Goal: Task Accomplishment & Management: Manage account settings

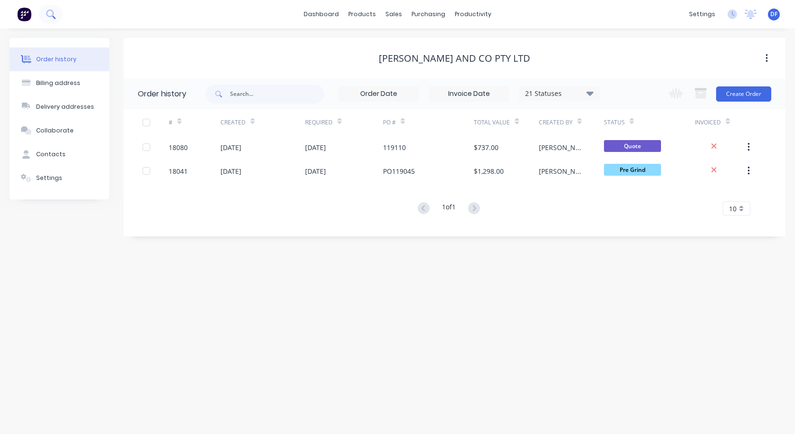
click at [50, 14] on icon at bounding box center [50, 13] width 9 height 9
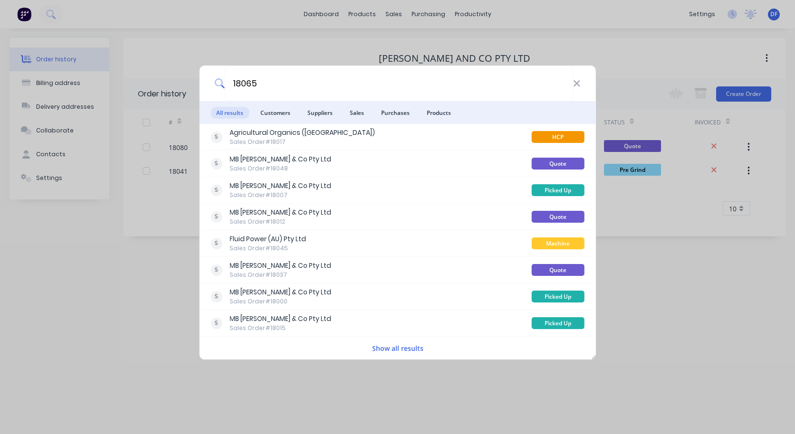
type input "18065"
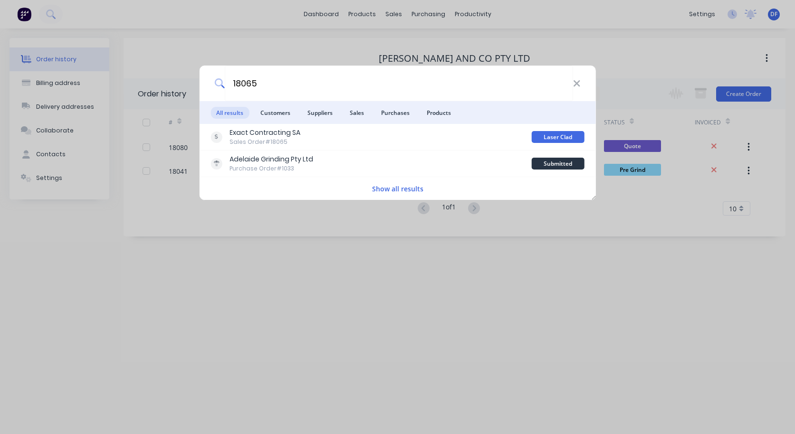
click at [247, 122] on li "All results" at bounding box center [229, 112] width 38 height 23
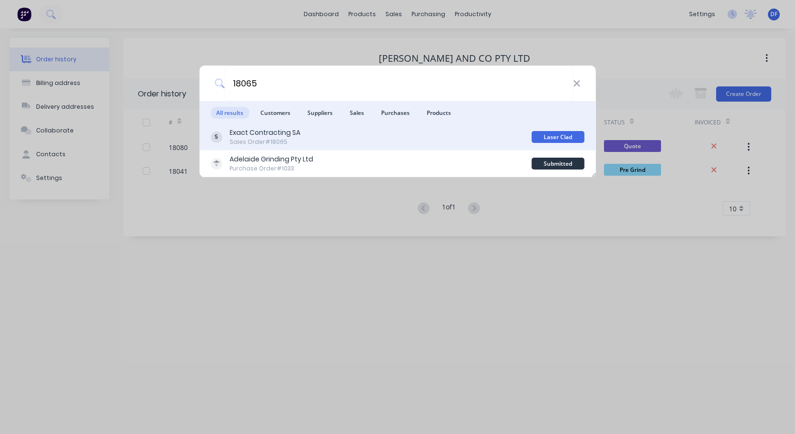
click at [247, 137] on div "Exact Contracting SA" at bounding box center [264, 133] width 71 height 10
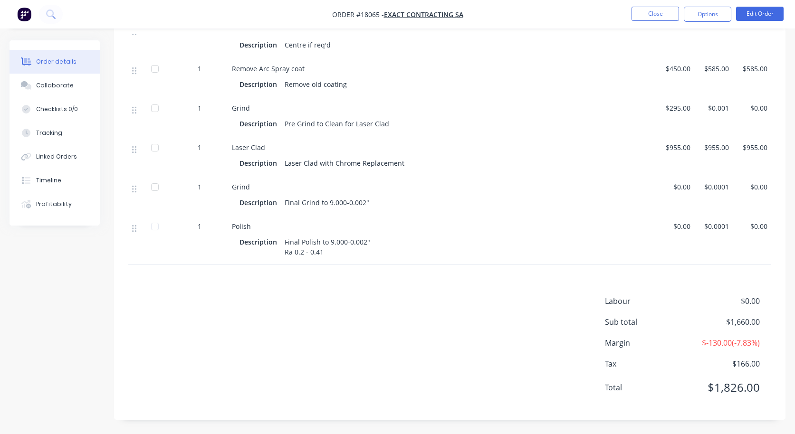
scroll to position [388, 0]
click at [757, 18] on button "Edit Order" at bounding box center [759, 14] width 47 height 14
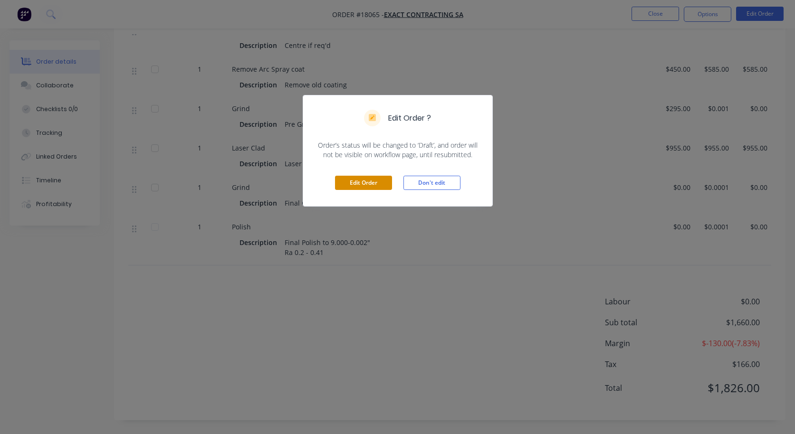
click at [368, 183] on button "Edit Order" at bounding box center [363, 183] width 57 height 14
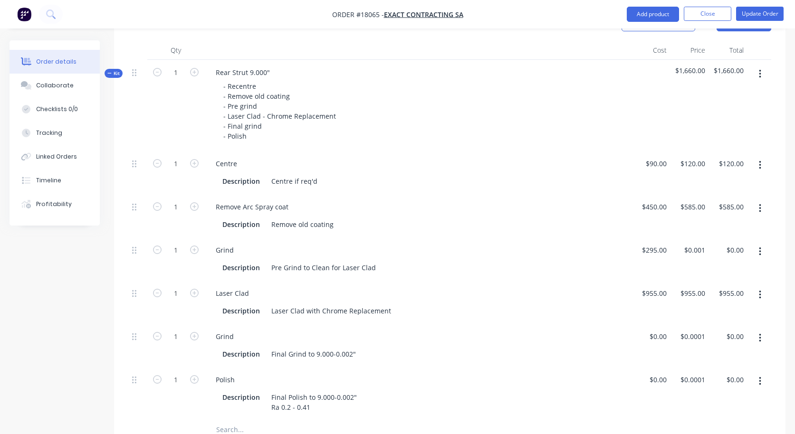
scroll to position [267, 0]
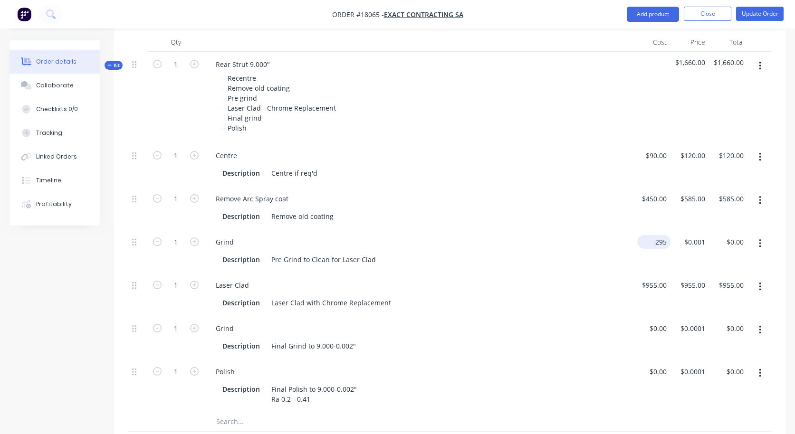
click at [651, 245] on div "295 $295.00" at bounding box center [651, 250] width 38 height 43
click at [651, 245] on div "$295.00 295" at bounding box center [651, 250] width 38 height 43
click at [634, 287] on div "$955.00 $955.00" at bounding box center [651, 294] width 38 height 43
click at [652, 242] on div "295 295" at bounding box center [660, 242] width 20 height 14
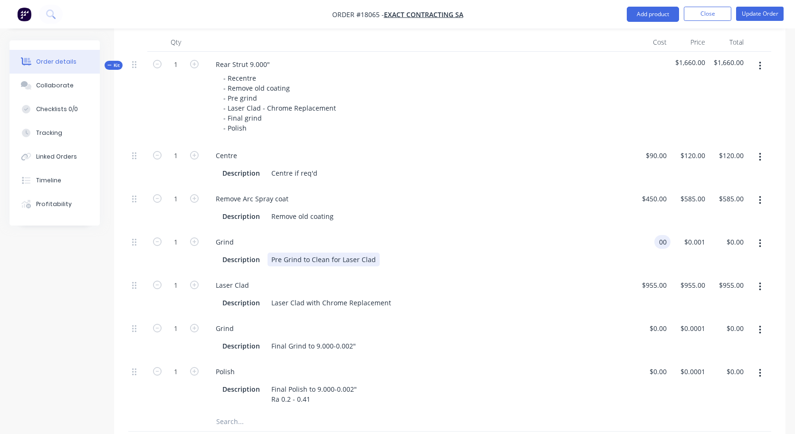
type input "$0.00"
click at [624, 253] on div "Description Pre Grind to Clean for Laser Clad" at bounding box center [418, 259] width 420 height 16
click at [661, 284] on input "955" at bounding box center [655, 285] width 29 height 14
click at [661, 284] on input "955" at bounding box center [662, 285] width 16 height 14
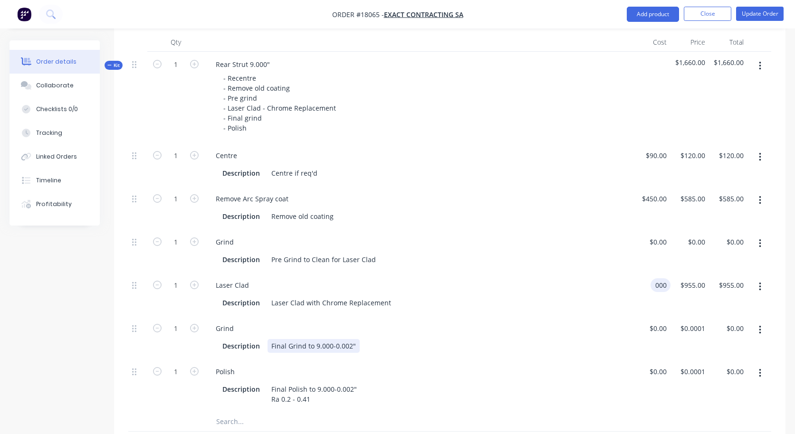
type input "$0.00"
click at [591, 338] on div "Description Final Grind to 9.000-0.002"" at bounding box center [418, 345] width 420 height 16
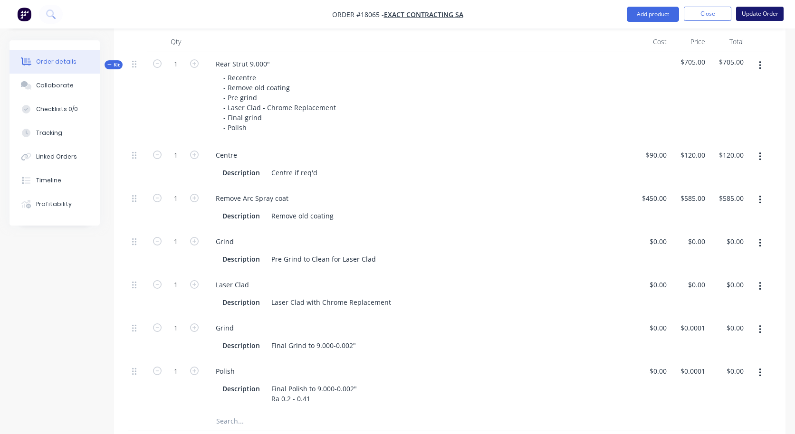
click at [754, 14] on button "Update Order" at bounding box center [759, 14] width 47 height 14
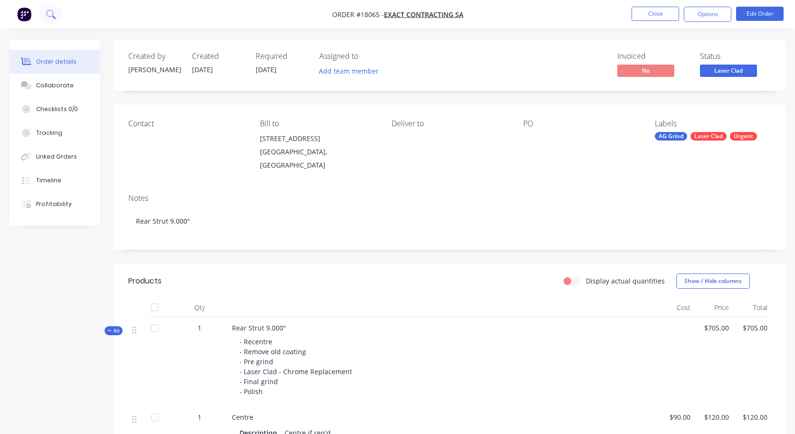
click at [50, 12] on icon at bounding box center [50, 13] width 9 height 9
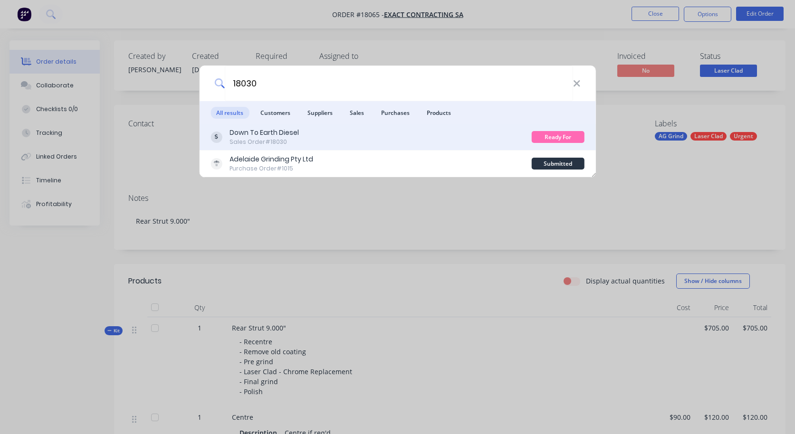
type input "18030"
click at [254, 140] on div "Sales Order #18030" at bounding box center [263, 142] width 69 height 9
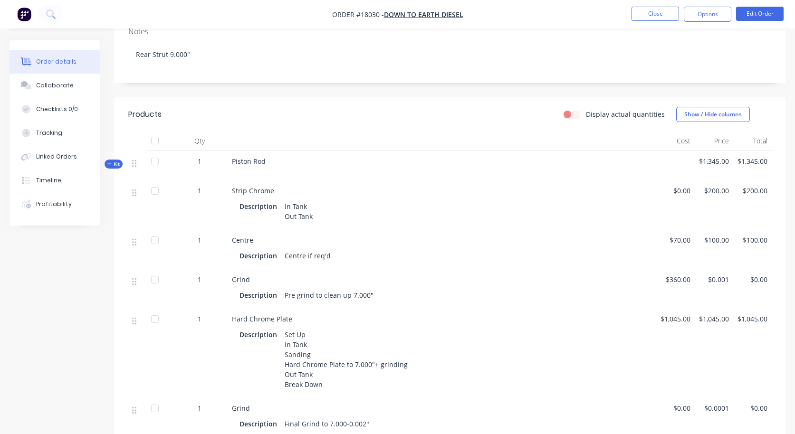
scroll to position [167, 0]
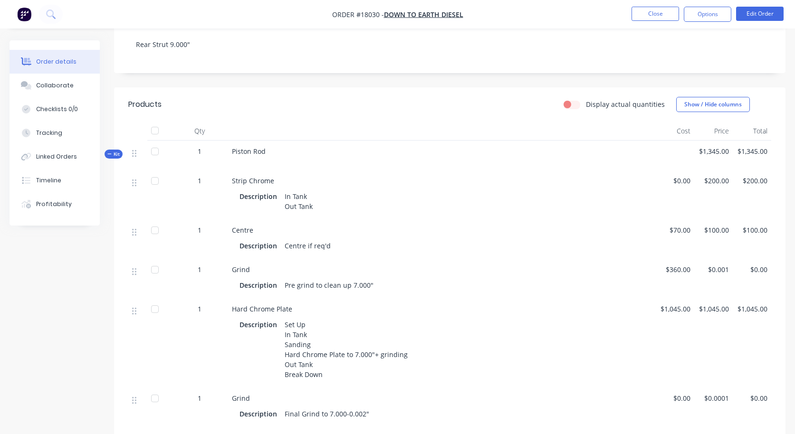
click at [673, 270] on span "$360.00" at bounding box center [674, 270] width 31 height 10
click at [748, 17] on button "Edit Order" at bounding box center [759, 14] width 47 height 14
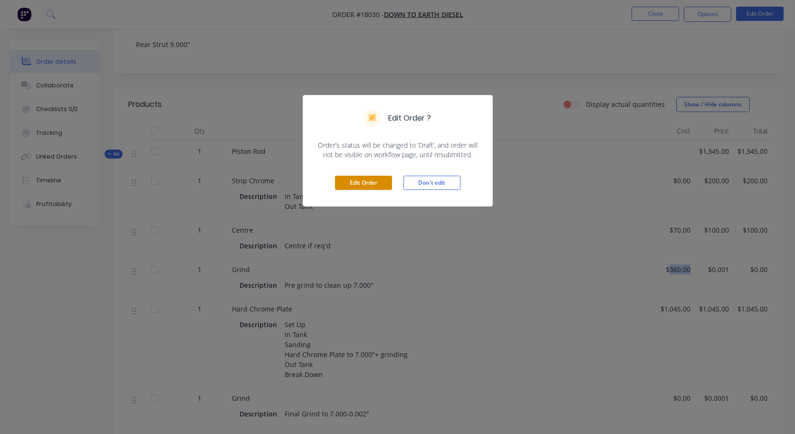
click at [360, 188] on button "Edit Order" at bounding box center [363, 183] width 57 height 14
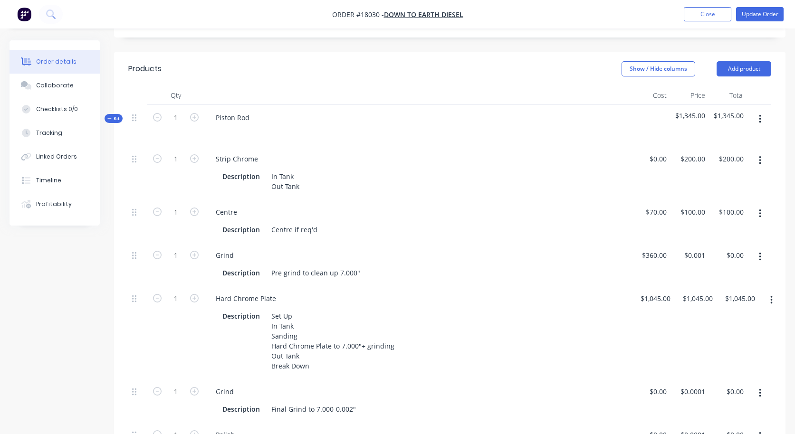
scroll to position [319, 0]
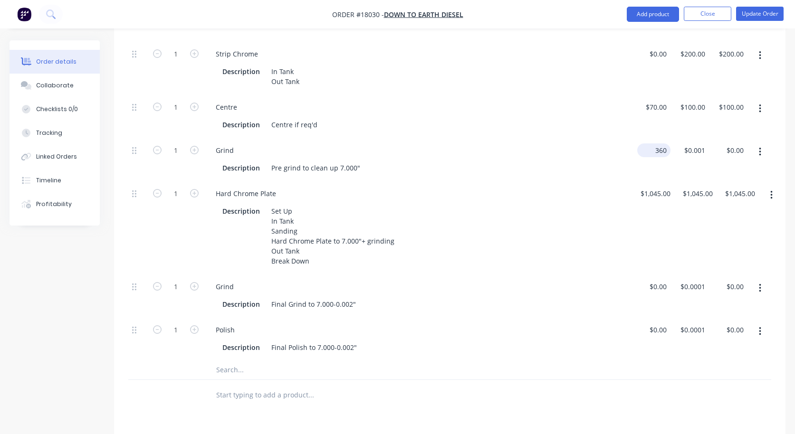
click at [646, 150] on div "360 $360.00" at bounding box center [651, 159] width 38 height 43
click at [646, 150] on div "$360.00 360" at bounding box center [651, 159] width 38 height 43
click at [652, 151] on div "360 $360.00" at bounding box center [653, 150] width 33 height 14
click at [652, 151] on div "360 360" at bounding box center [660, 150] width 20 height 14
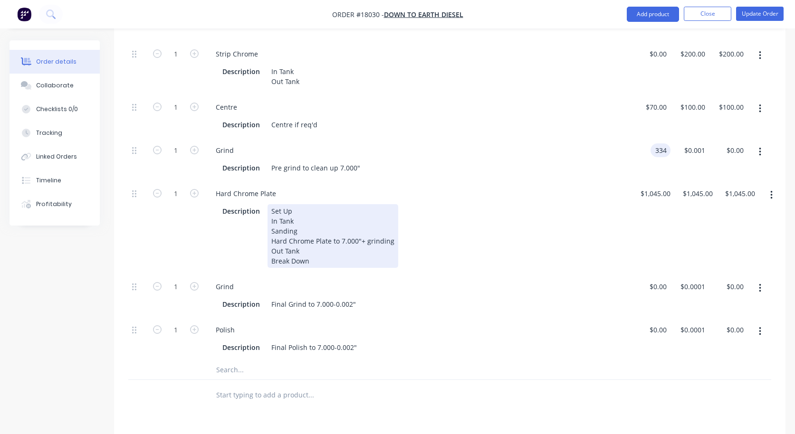
type input "$334.00"
type input "$0.0009"
click at [525, 203] on div "Description Set Up In Tank Sanding Hard Chrome Plate to 7.000"+ grinding Out Ta…" at bounding box center [418, 235] width 420 height 66
click at [555, 240] on div "Description Set Up In Tank Sanding Hard Chrome Plate to 7.000"+ grinding Out Ta…" at bounding box center [415, 236] width 395 height 64
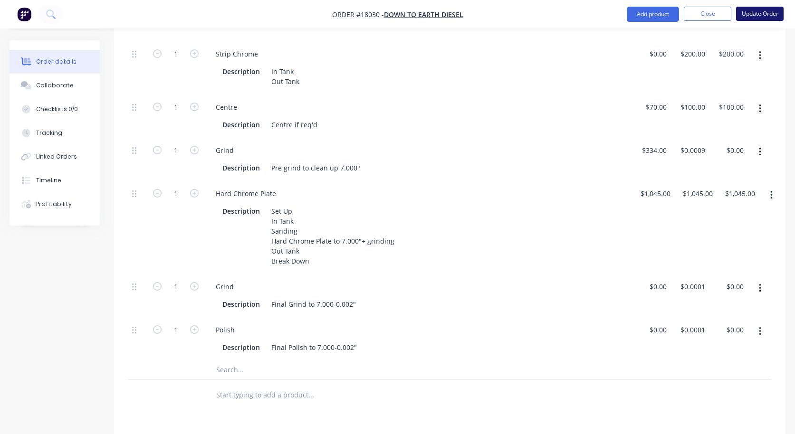
click at [751, 17] on button "Update Order" at bounding box center [759, 14] width 47 height 14
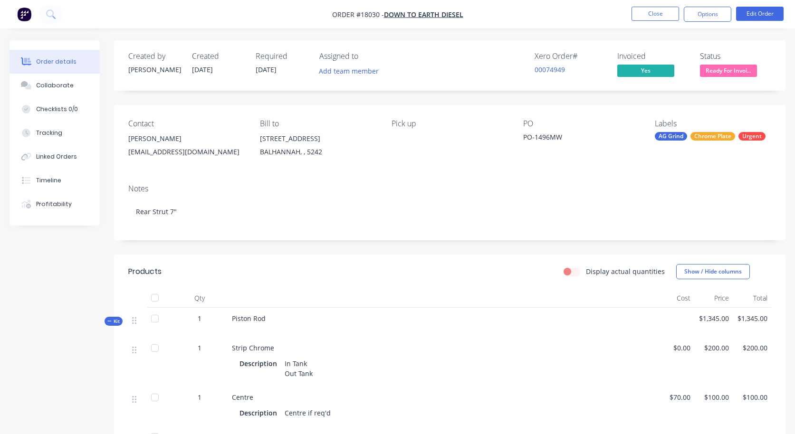
scroll to position [0, 0]
click at [55, 13] on icon at bounding box center [50, 13] width 9 height 9
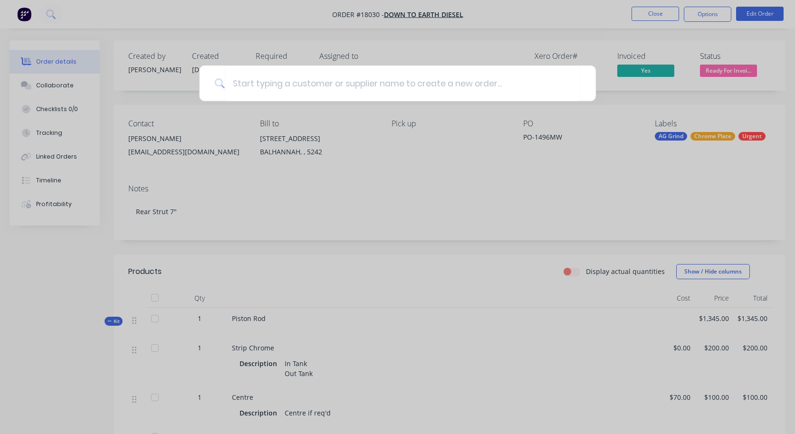
click at [662, 157] on div at bounding box center [397, 217] width 795 height 434
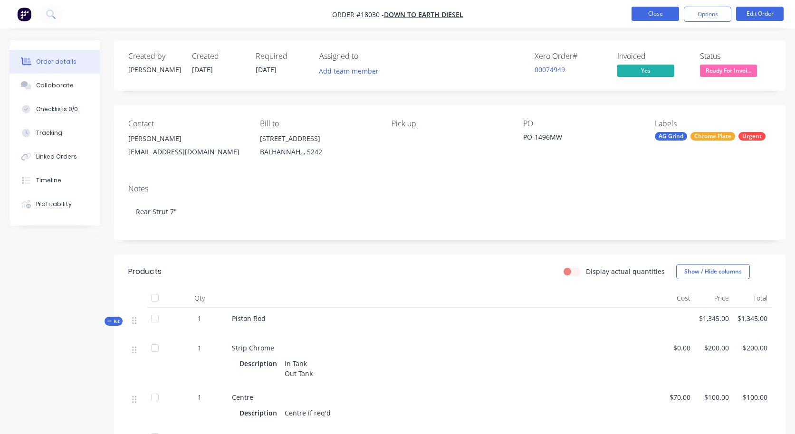
click at [666, 14] on button "Close" at bounding box center [654, 14] width 47 height 14
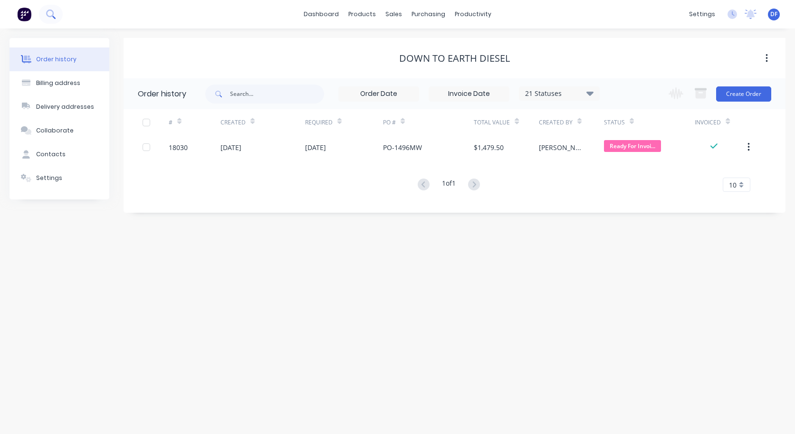
click at [49, 14] on icon at bounding box center [50, 13] width 9 height 9
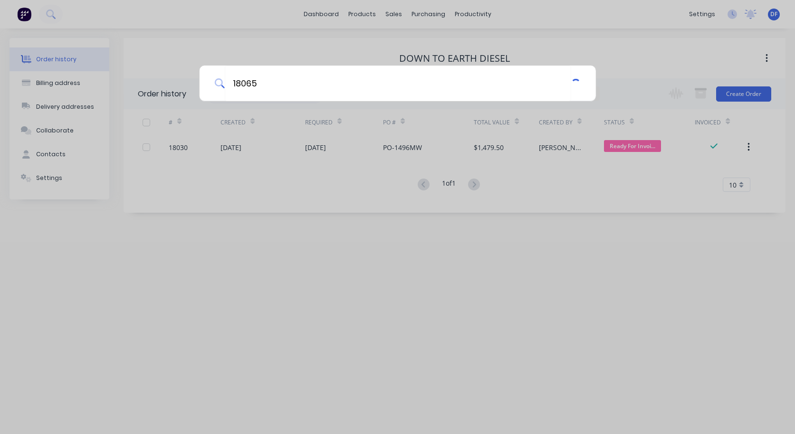
type input "18065"
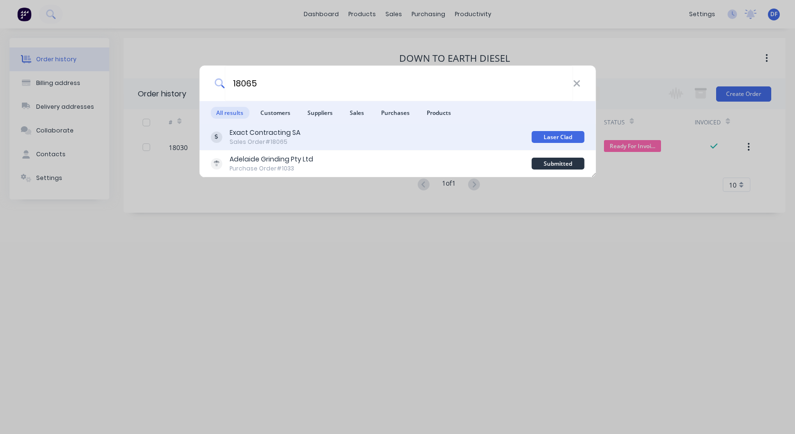
click at [257, 139] on div "Sales Order #18065" at bounding box center [264, 142] width 71 height 9
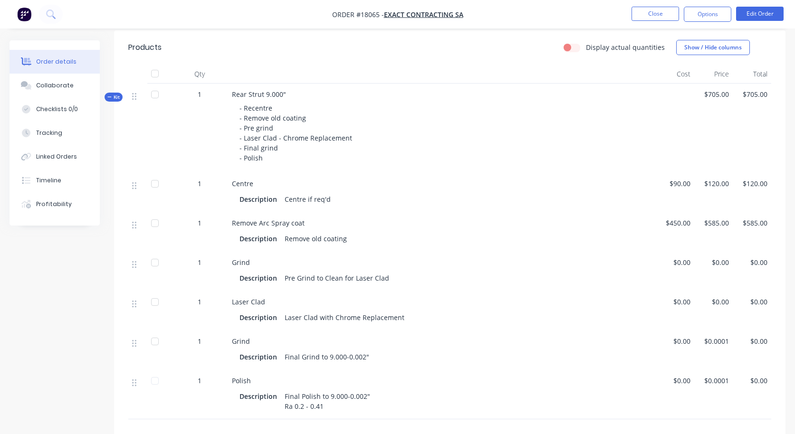
scroll to position [235, 0]
click at [672, 219] on span "$450.00" at bounding box center [674, 222] width 31 height 10
click at [762, 6] on nav "Order #18065 - Exact Contracting SA Close Options Edit Order" at bounding box center [397, 14] width 795 height 28
click at [757, 13] on button "Edit Order" at bounding box center [759, 14] width 47 height 14
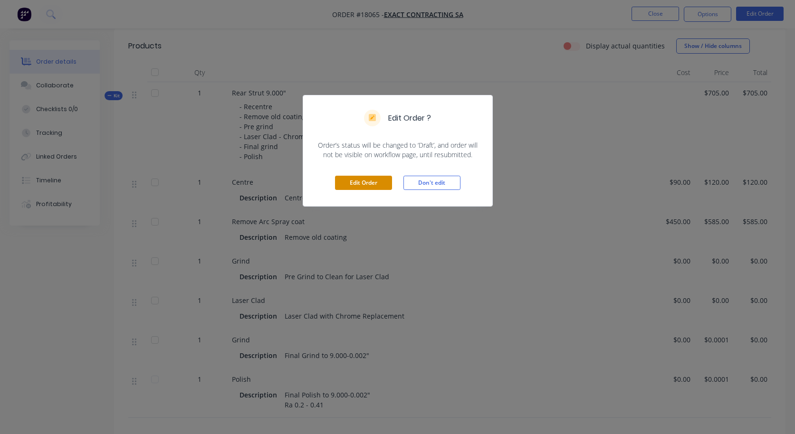
click at [350, 188] on button "Edit Order" at bounding box center [363, 183] width 57 height 14
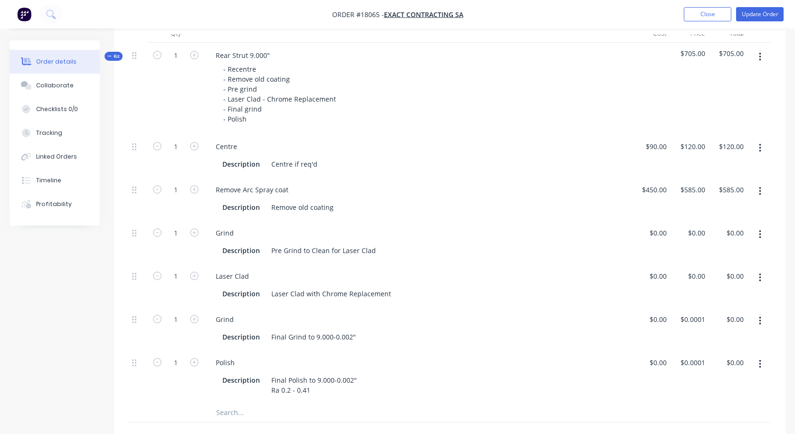
scroll to position [301, 0]
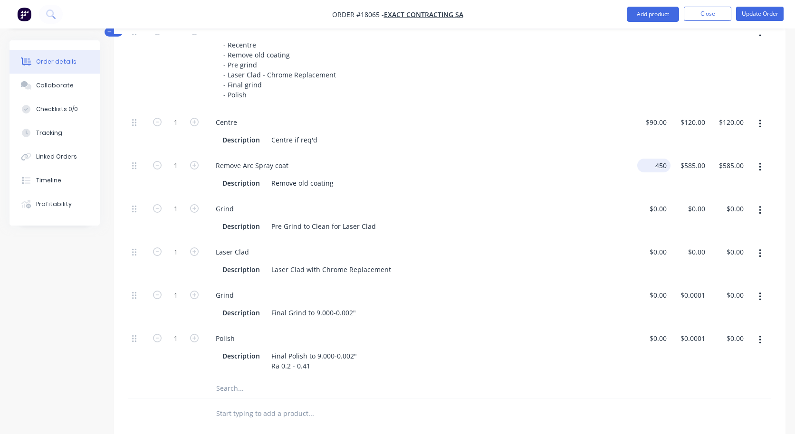
click at [654, 165] on input "450" at bounding box center [655, 166] width 29 height 14
click at [654, 165] on input "450" at bounding box center [662, 166] width 16 height 14
type input "360"
type input "$360.00"
type input "$468.00"
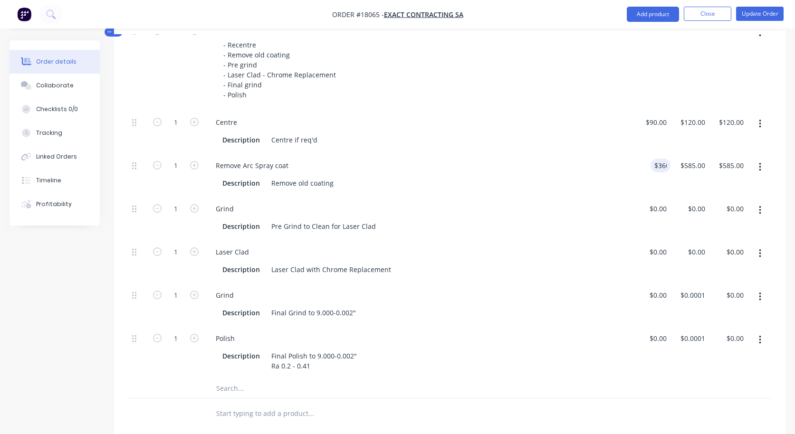
type input "$468.00"
click at [633, 189] on div "$360.00 360" at bounding box center [651, 174] width 38 height 43
click at [690, 162] on div "468 $468.00" at bounding box center [691, 166] width 33 height 14
type input "$470.00"
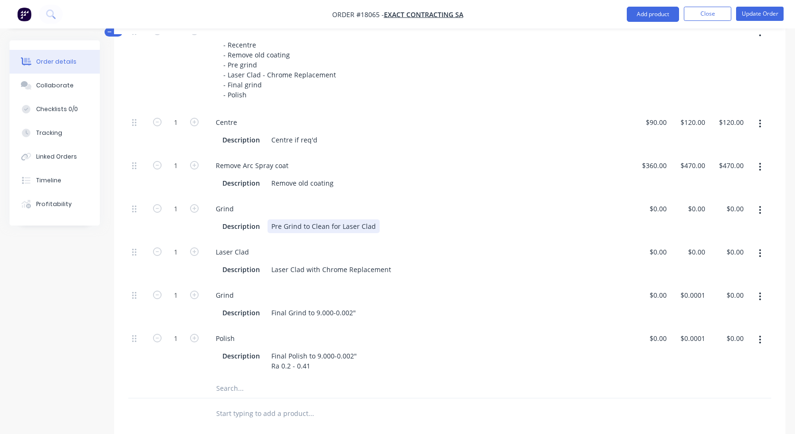
click at [593, 216] on div "Grind Description Pre Grind to Clean for Laser Clad" at bounding box center [417, 217] width 427 height 43
click at [657, 250] on div "0 $0.00" at bounding box center [657, 252] width 26 height 14
type input "$1,380.00"
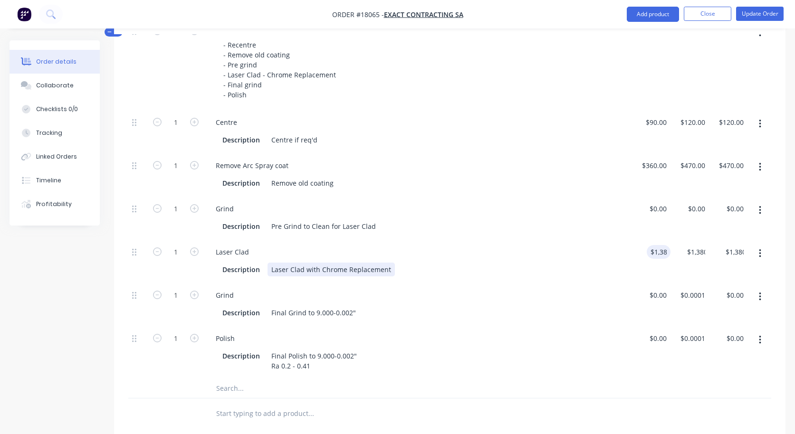
click at [590, 274] on div "Description Laser Clad with Chrome Replacement" at bounding box center [415, 270] width 395 height 14
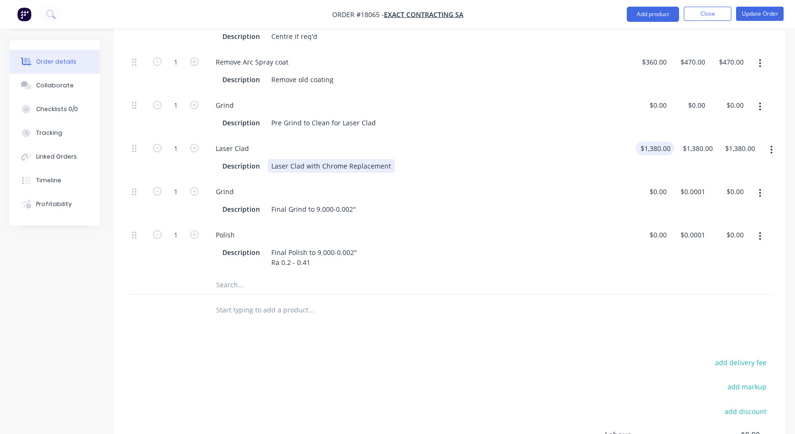
scroll to position [405, 0]
click at [691, 142] on input "1380" at bounding box center [699, 148] width 35 height 14
type input "$1,800.00"
click at [613, 208] on div "Description Final Grind to 9.000-0.002"" at bounding box center [415, 208] width 395 height 14
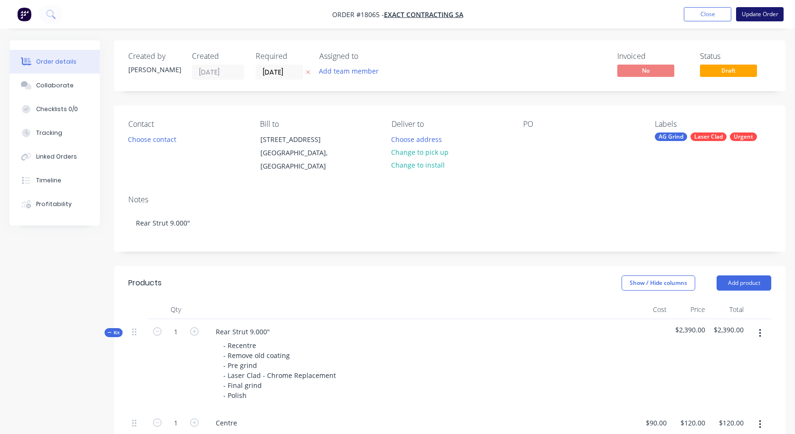
scroll to position [0, 0]
click at [765, 16] on button "Update Order" at bounding box center [759, 14] width 47 height 14
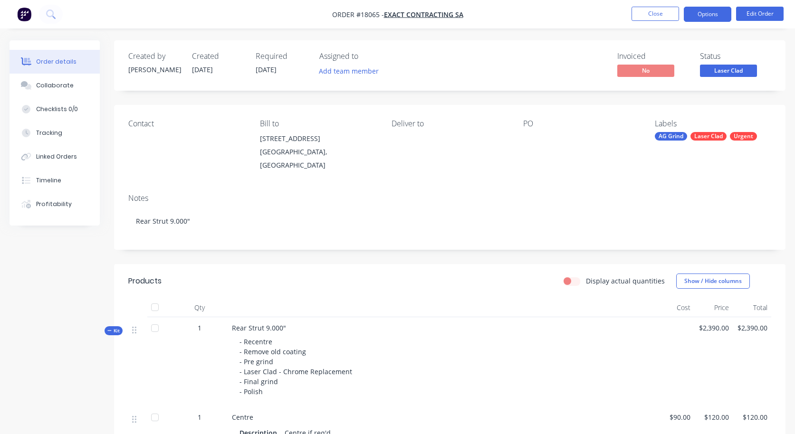
click at [707, 12] on button "Options" at bounding box center [706, 14] width 47 height 15
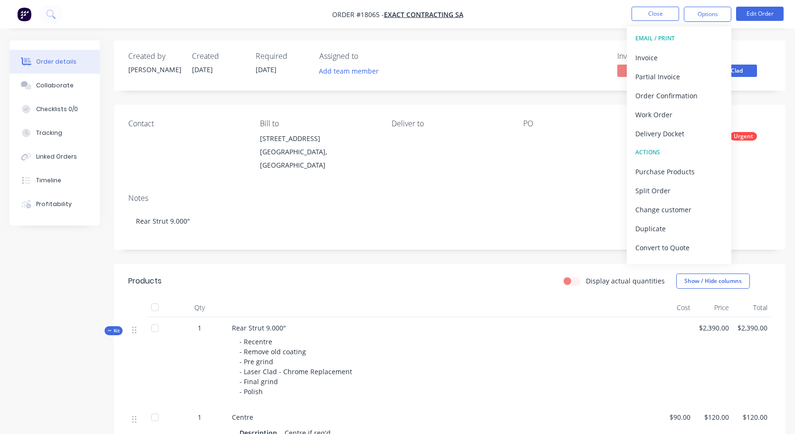
click at [555, 141] on div at bounding box center [581, 138] width 116 height 13
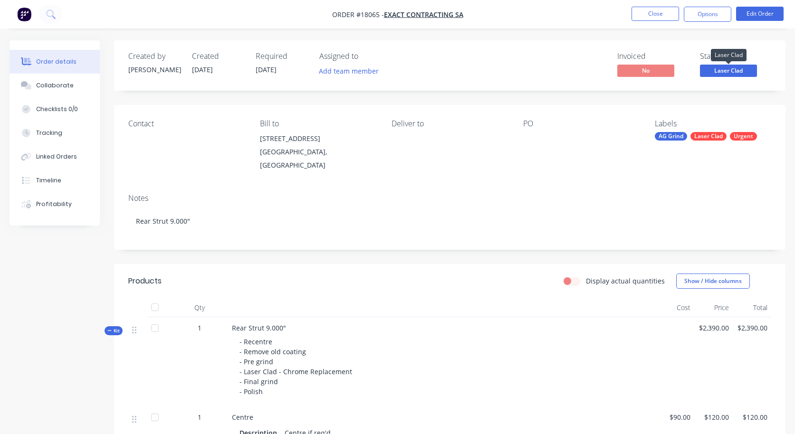
click at [727, 68] on span "Laser Clad" at bounding box center [728, 71] width 57 height 12
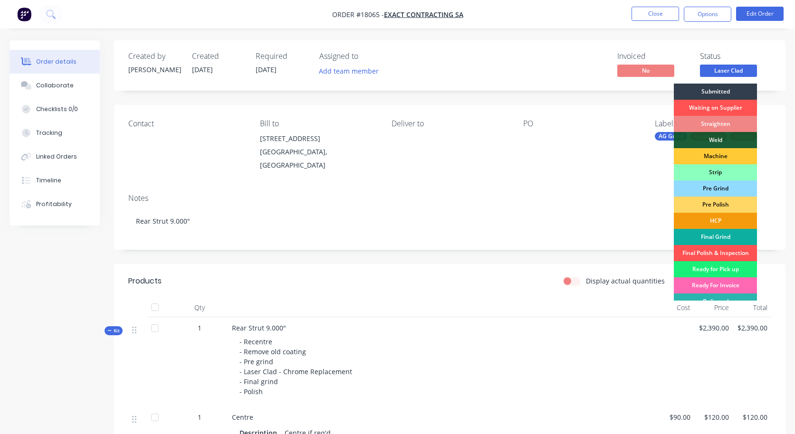
click at [720, 285] on div "Ready For Invoice" at bounding box center [714, 285] width 83 height 16
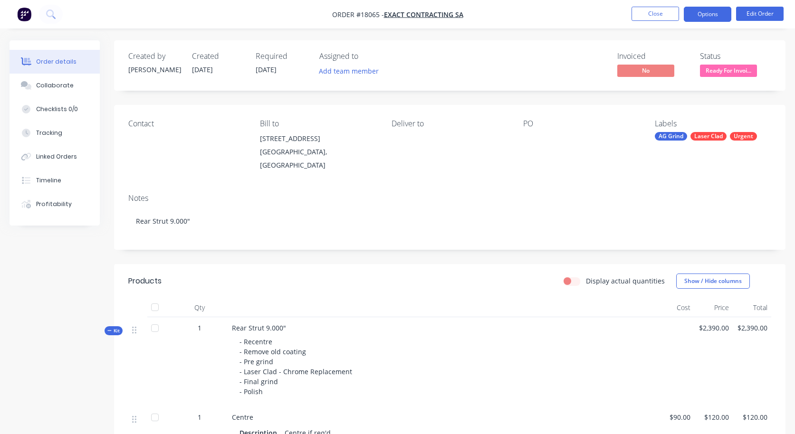
click at [694, 16] on button "Options" at bounding box center [706, 14] width 47 height 15
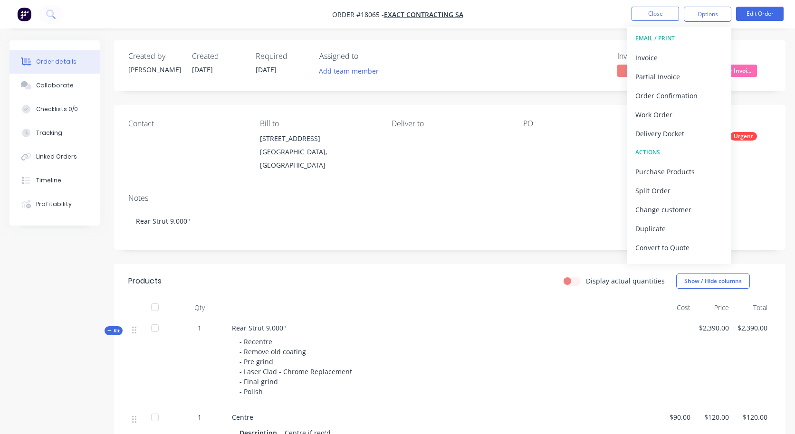
click at [553, 197] on div "Notes" at bounding box center [449, 198] width 643 height 9
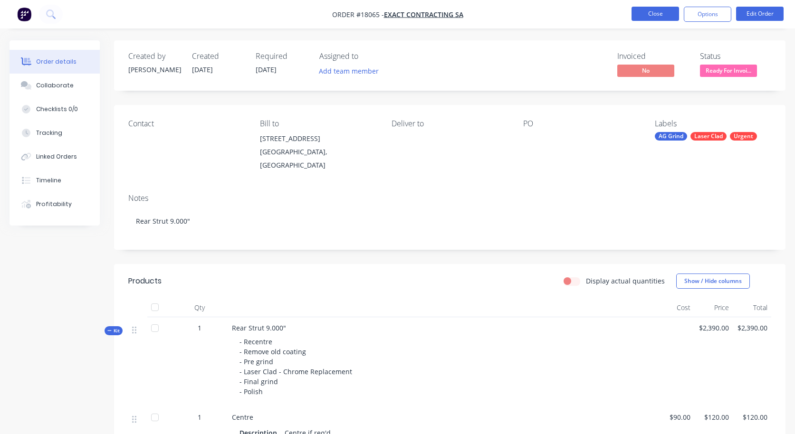
click at [653, 15] on button "Close" at bounding box center [654, 14] width 47 height 14
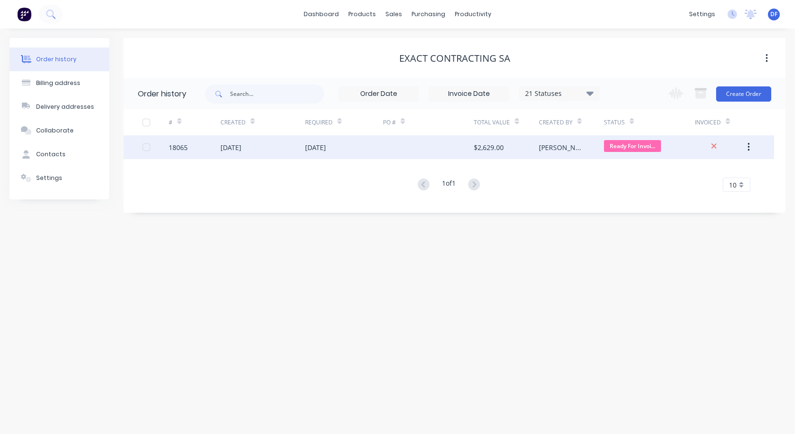
click at [427, 144] on div at bounding box center [428, 147] width 91 height 24
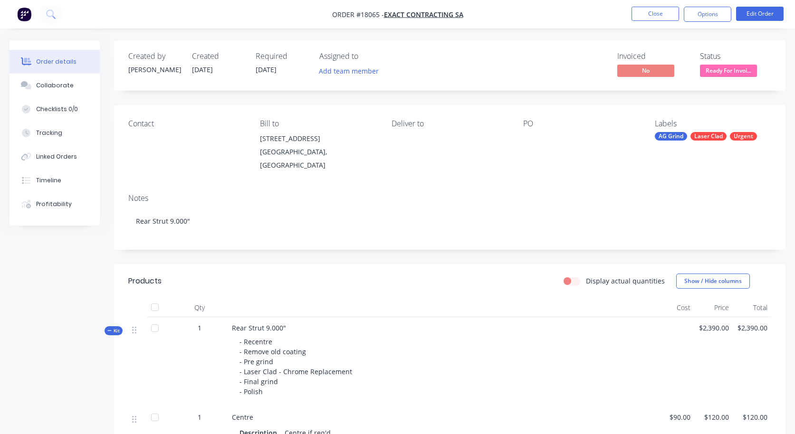
scroll to position [4, 0]
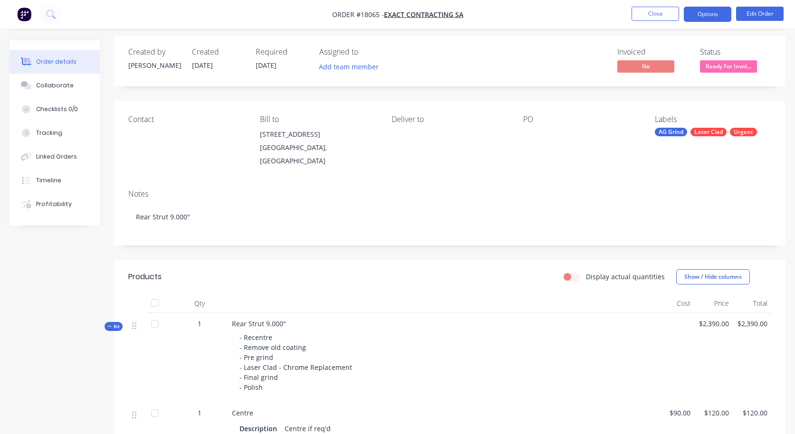
click at [709, 17] on button "Options" at bounding box center [706, 14] width 47 height 15
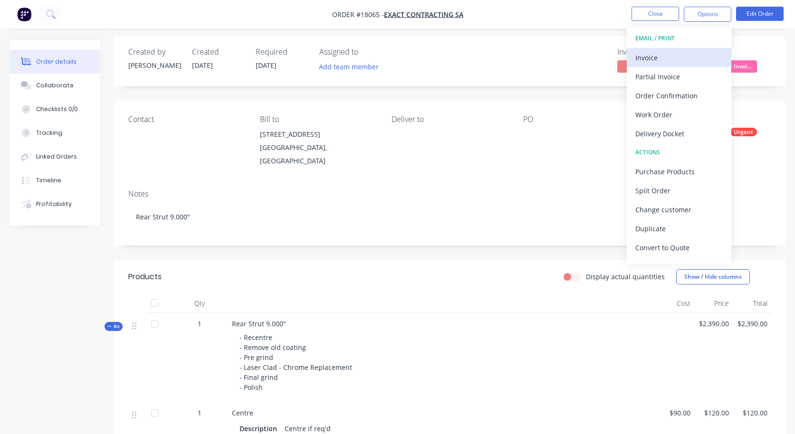
click at [661, 56] on div "Invoice" at bounding box center [678, 58] width 87 height 14
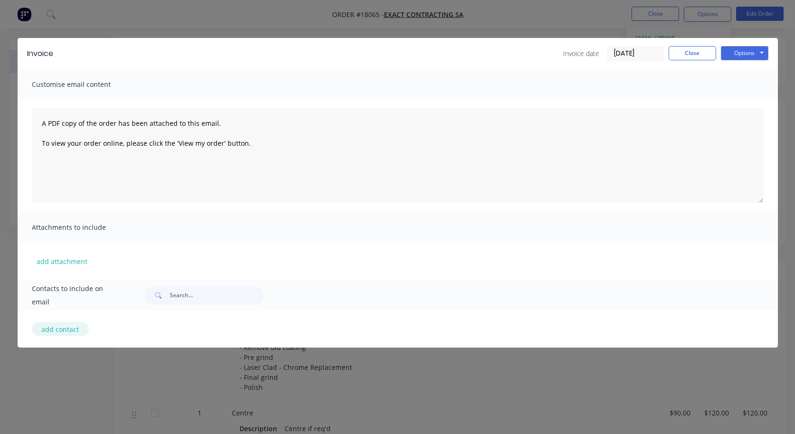
click at [68, 330] on button "add contact" at bounding box center [60, 329] width 57 height 14
select select "AU"
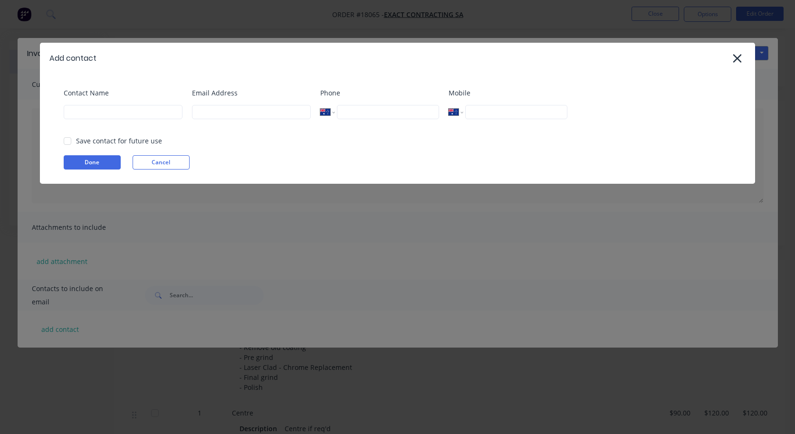
click at [118, 120] on div "Contact Name" at bounding box center [123, 107] width 119 height 38
type input "[PERSON_NAME]"
click at [499, 116] on input "tel" at bounding box center [516, 112] width 102 height 14
click at [69, 143] on div at bounding box center [67, 141] width 19 height 19
type input "0488 581 420"
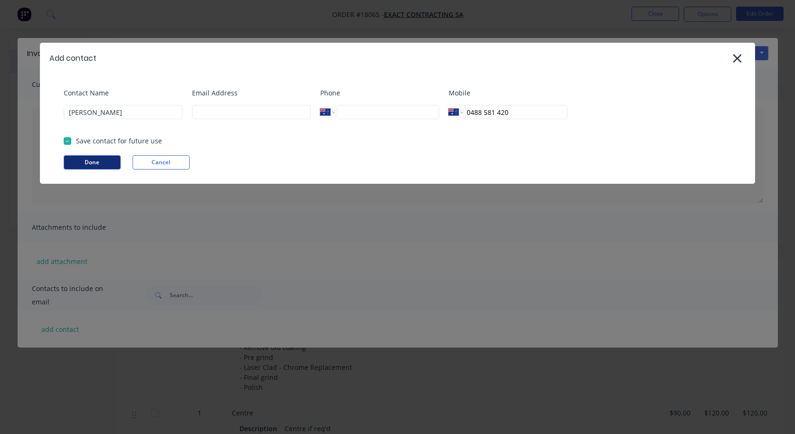
click at [84, 165] on button "Done" at bounding box center [92, 162] width 57 height 14
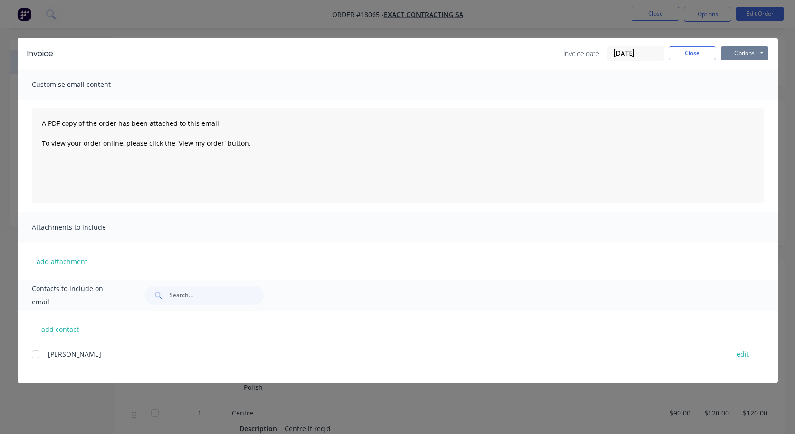
click at [738, 59] on button "Options" at bounding box center [743, 53] width 47 height 14
click at [734, 71] on button "Preview" at bounding box center [750, 70] width 61 height 16
click at [740, 53] on button "Options" at bounding box center [743, 53] width 47 height 14
click at [742, 84] on button "Print" at bounding box center [750, 86] width 61 height 16
